Goal: Register for event/course

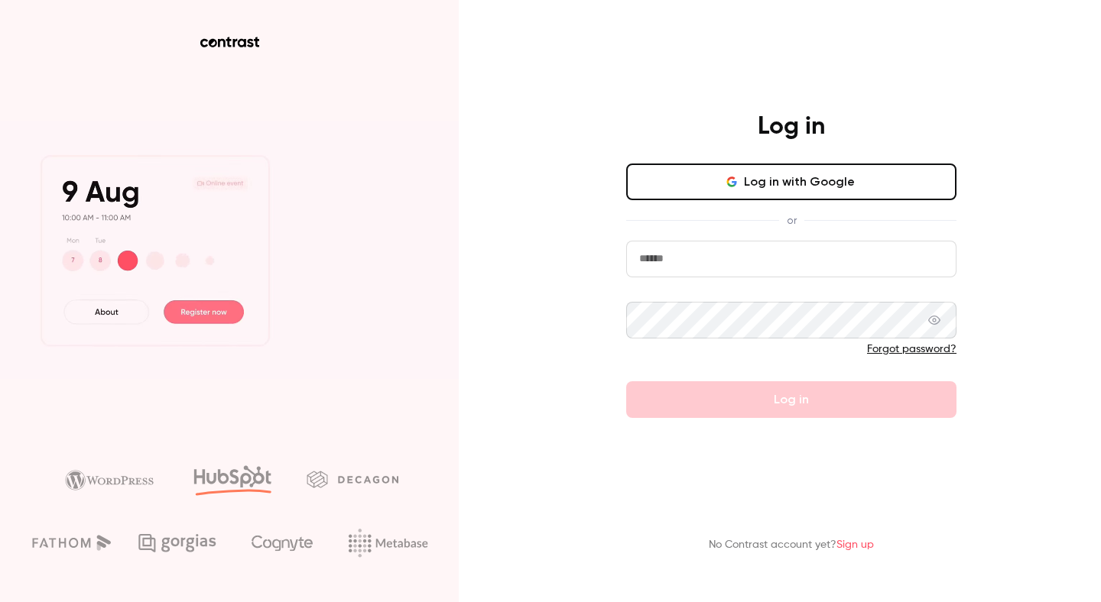
click at [650, 261] on input "email" at bounding box center [791, 259] width 330 height 37
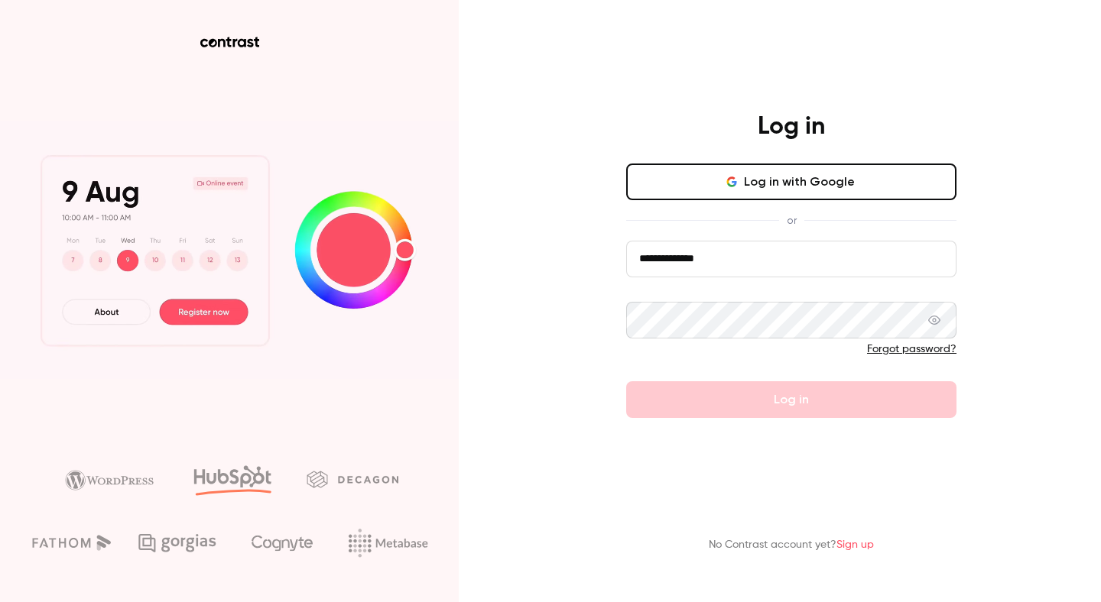
type input "**********"
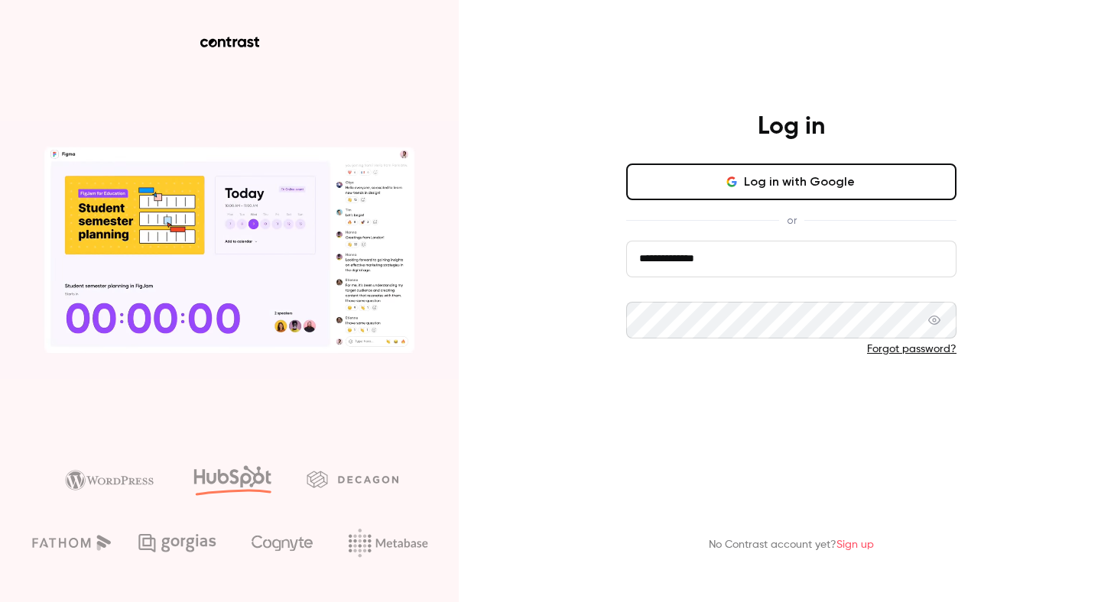
click at [728, 393] on button "Log in" at bounding box center [791, 400] width 330 height 37
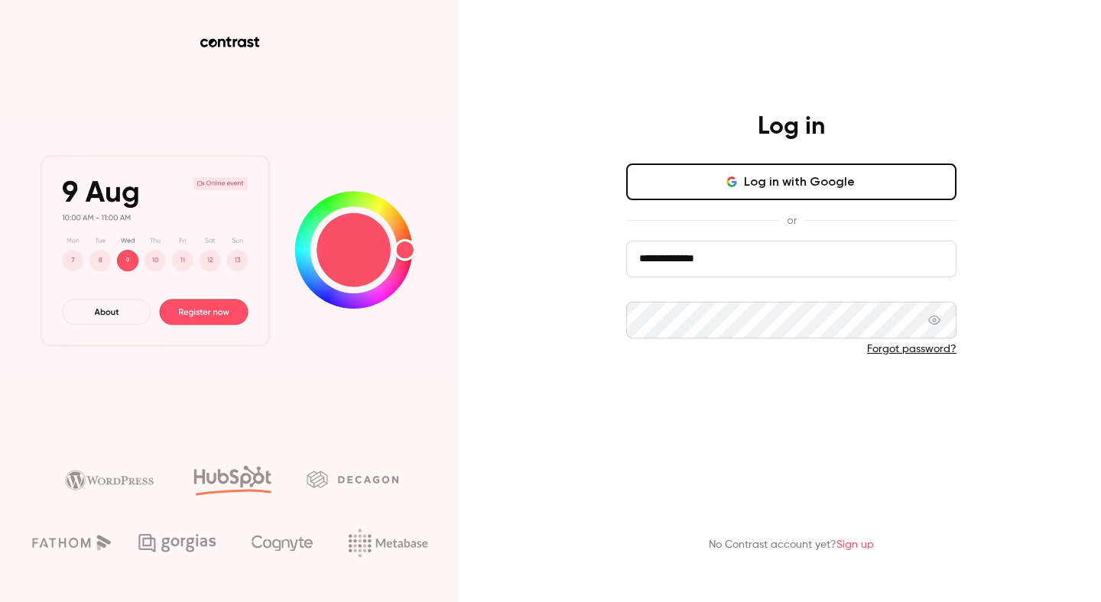
click at [758, 393] on button "Log in" at bounding box center [791, 400] width 330 height 37
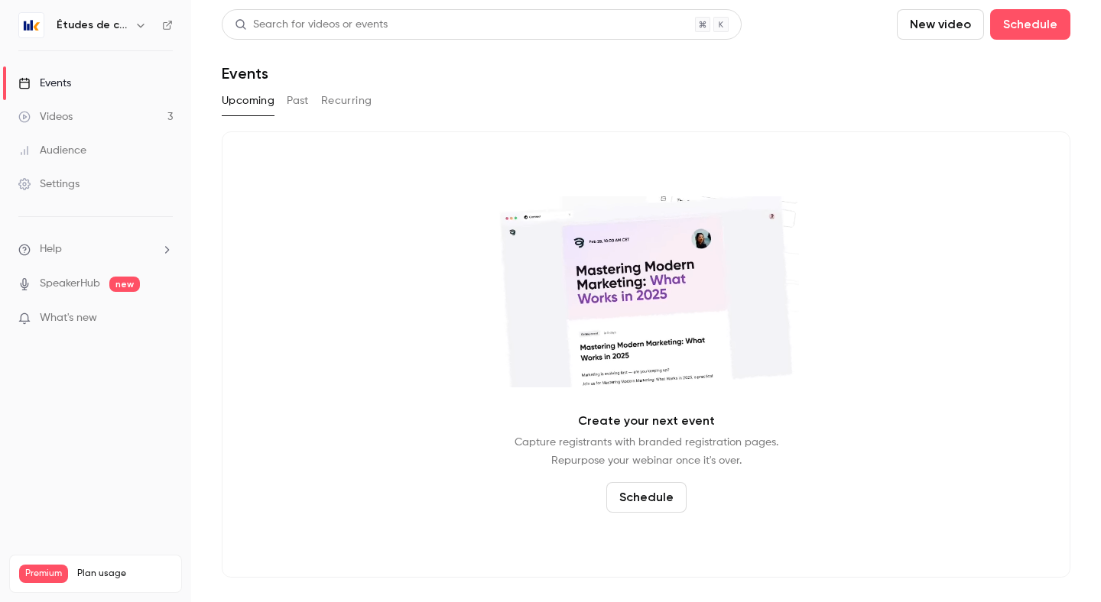
click at [83, 22] on h6 "Études de cas" at bounding box center [93, 25] width 72 height 15
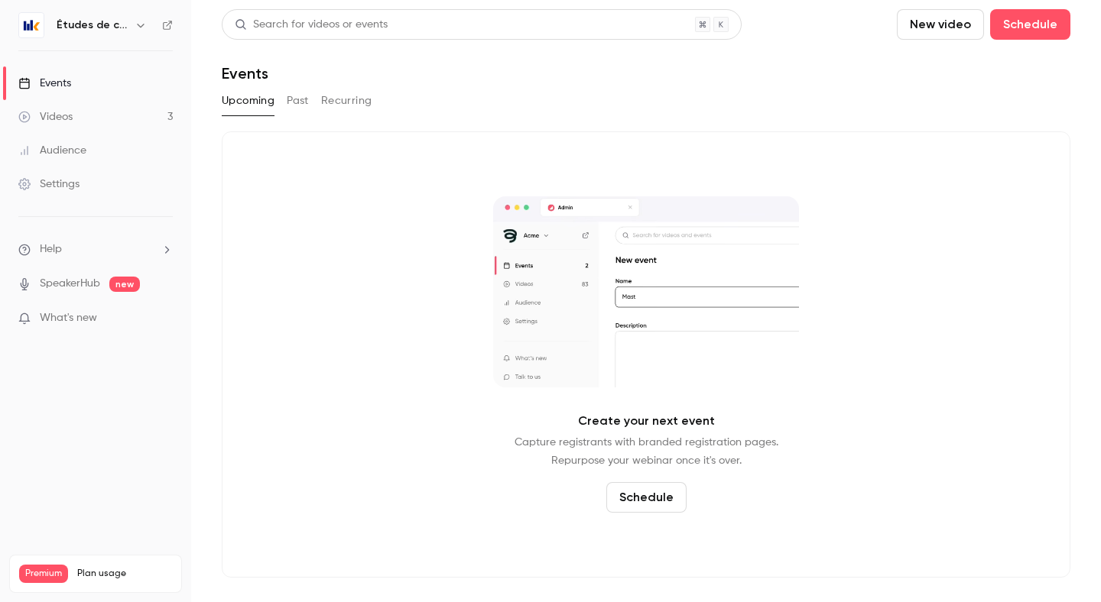
click at [138, 28] on icon "button" at bounding box center [141, 25] width 12 height 12
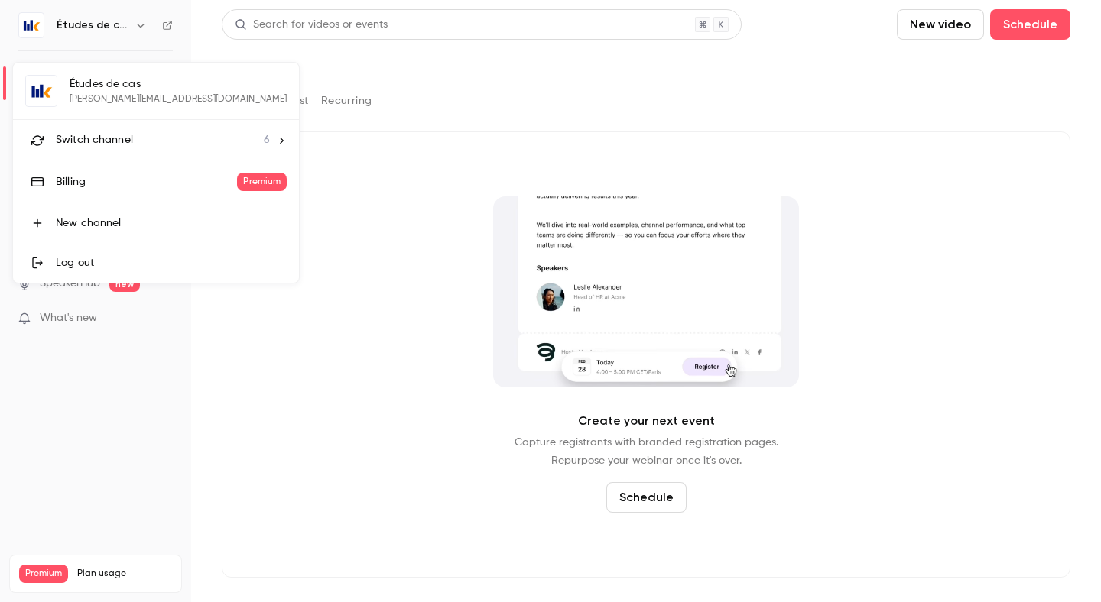
click at [206, 137] on div "Switch channel 6" at bounding box center [163, 140] width 214 height 16
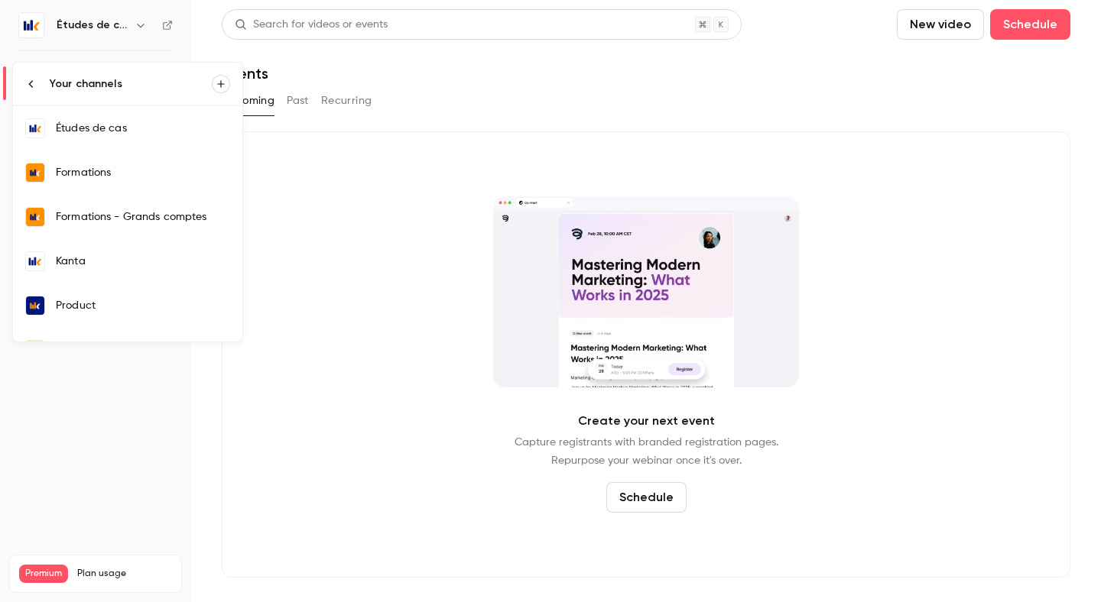
click at [121, 167] on div "Formations" at bounding box center [143, 172] width 174 height 15
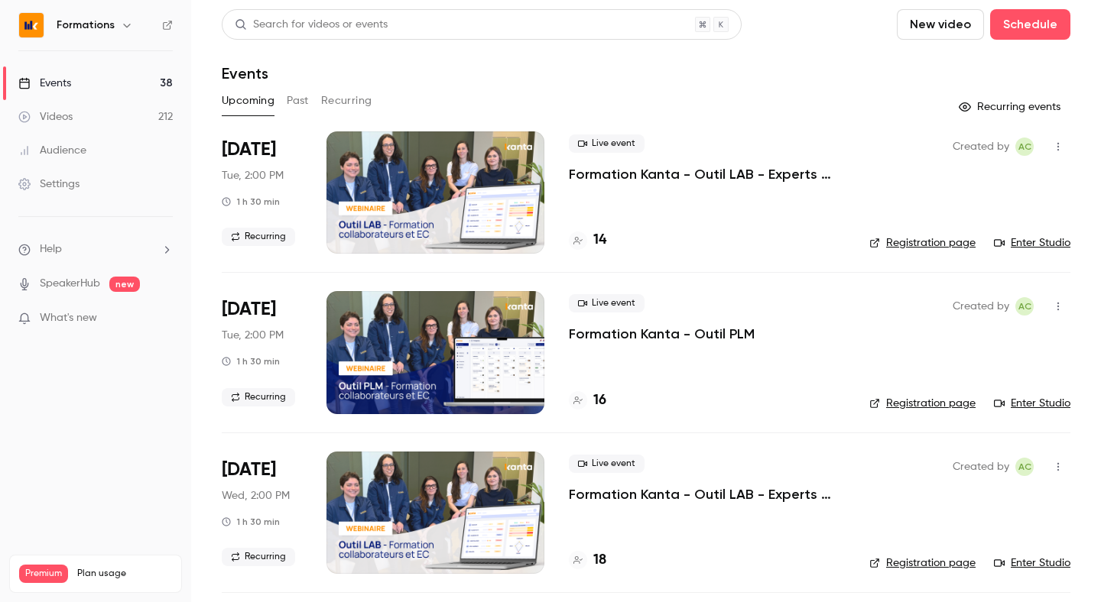
click at [359, 103] on button "Recurring" at bounding box center [346, 101] width 51 height 24
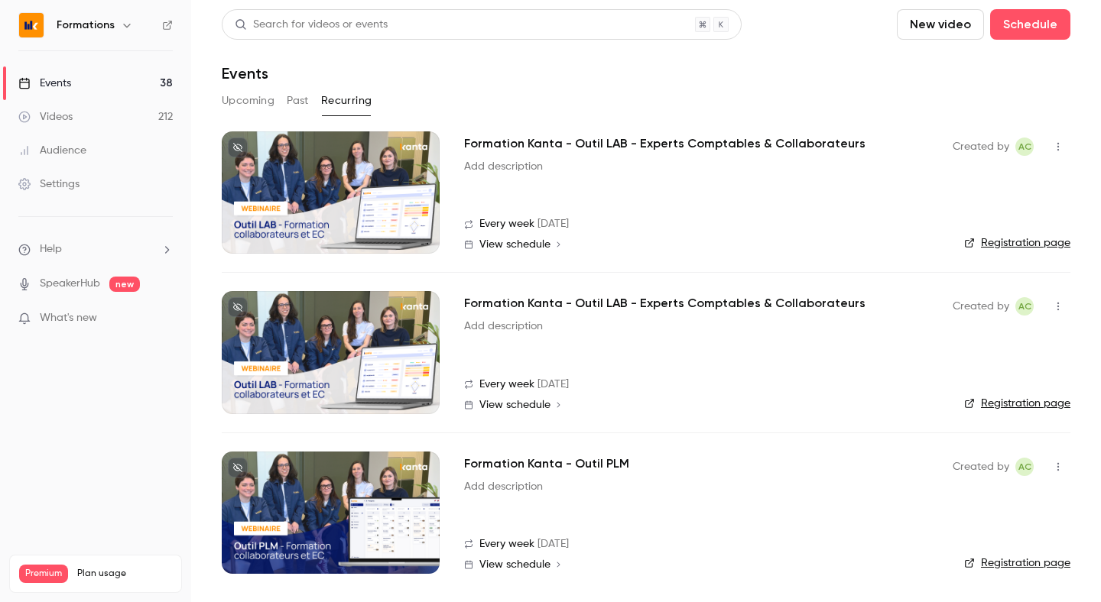
click at [249, 106] on button "Upcoming" at bounding box center [248, 101] width 53 height 24
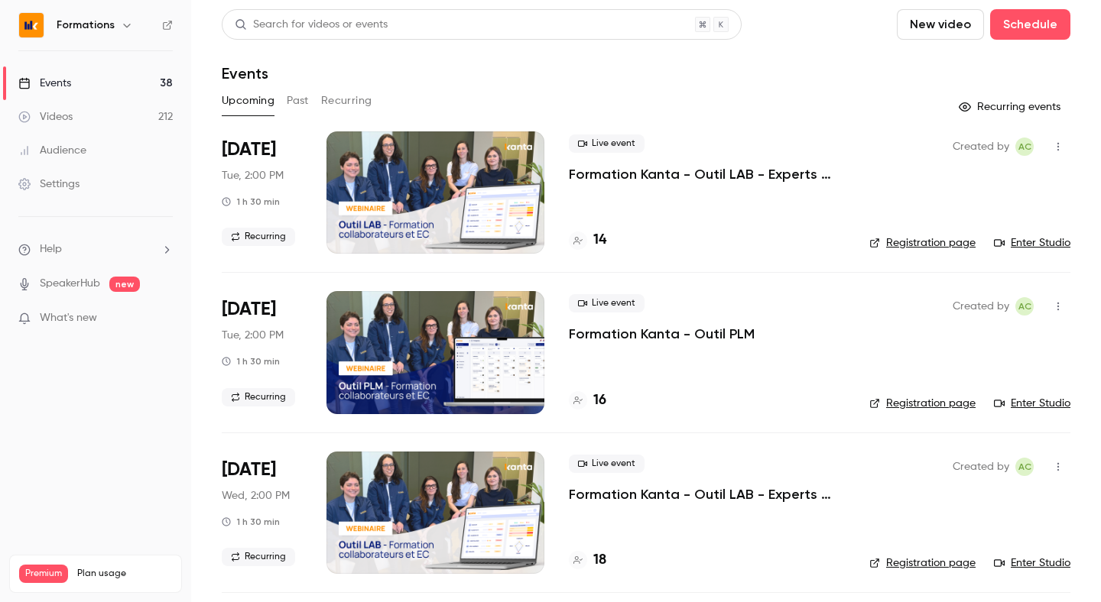
click at [918, 245] on link "Registration page" at bounding box center [922, 242] width 106 height 15
